Goal: Task Accomplishment & Management: Manage account settings

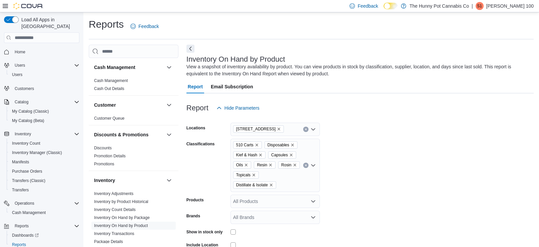
scroll to position [462, 0]
click at [49, 209] on div "Cash Management" at bounding box center [44, 213] width 70 height 8
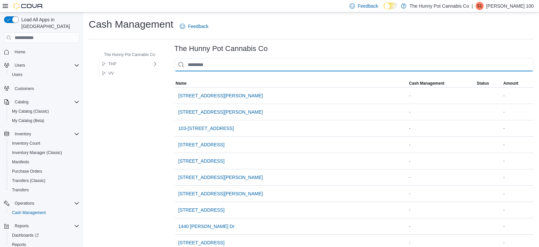
click at [196, 65] on input "This is a search bar. As you type, the results lower in the page will automatic…" at bounding box center [353, 64] width 359 height 13
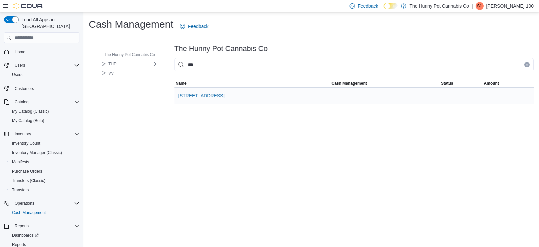
type input "***"
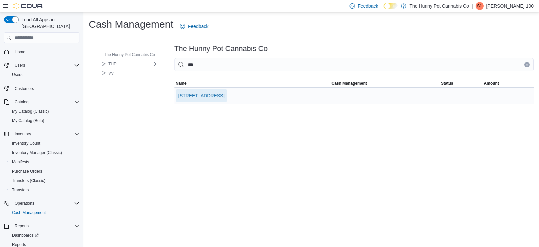
click at [190, 98] on span "[STREET_ADDRESS]" at bounding box center [201, 95] width 46 height 7
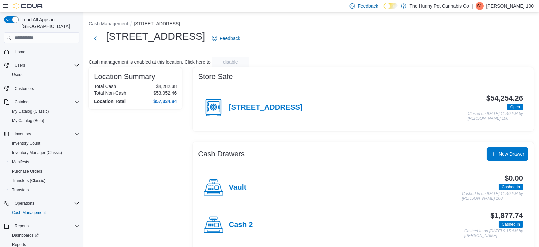
click at [236, 225] on h4 "Cash 2" at bounding box center [241, 225] width 24 height 9
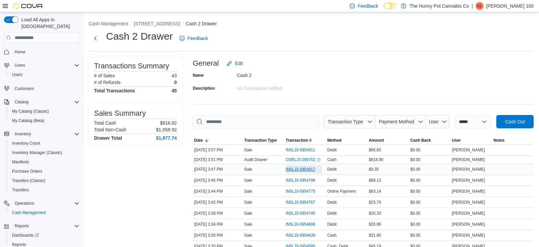
click at [288, 168] on span "IN5LJ3-5954817" at bounding box center [301, 169] width 30 height 5
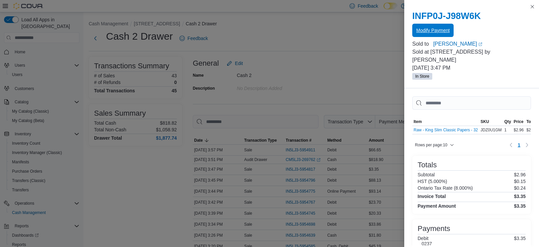
click at [428, 30] on span "Modify Payment" at bounding box center [432, 30] width 33 height 7
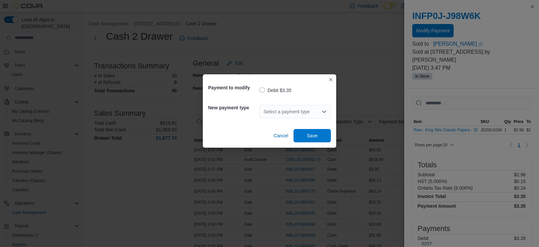
click at [300, 109] on div "Select a payment type" at bounding box center [294, 111] width 71 height 13
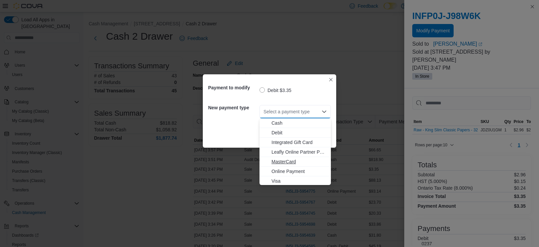
click at [297, 160] on span "MasterCard" at bounding box center [298, 161] width 55 height 7
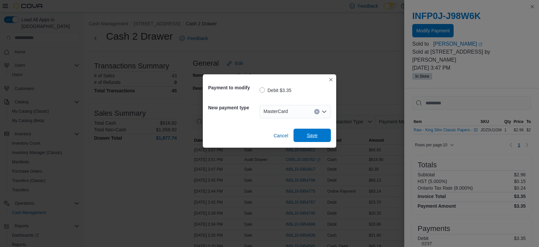
click at [306, 138] on span "Save" at bounding box center [311, 135] width 29 height 13
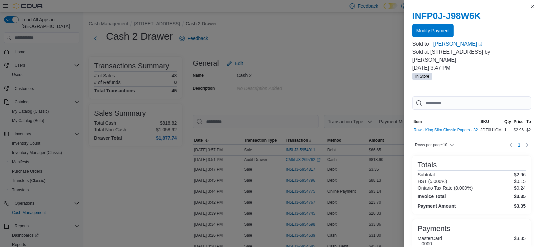
scroll to position [0, 0]
click at [531, 6] on button "Close this dialog" at bounding box center [532, 6] width 8 height 8
